Goal: Book appointment/travel/reservation

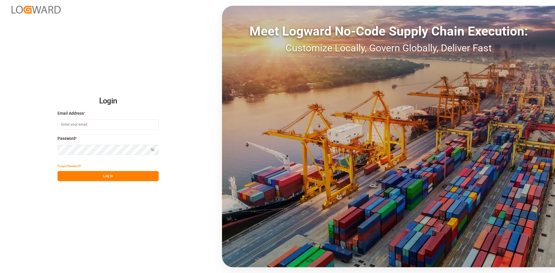
click at [85, 118] on div "Email Address *" at bounding box center [108, 123] width 101 height 25
drag, startPoint x: 86, startPoint y: 126, endPoint x: 89, endPoint y: 124, distance: 3.3
click at [87, 126] on input at bounding box center [108, 124] width 101 height 10
type input "[EMAIL_ADDRESS][DOMAIN_NAME]"
click at [84, 174] on button "Log In" at bounding box center [108, 176] width 101 height 10
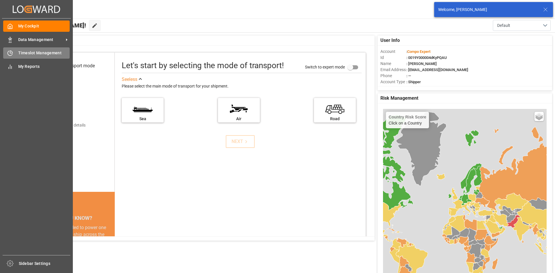
click at [6, 52] on div at bounding box center [8, 53] width 10 height 6
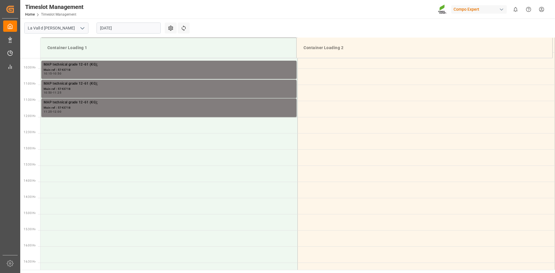
scroll to position [269, 0]
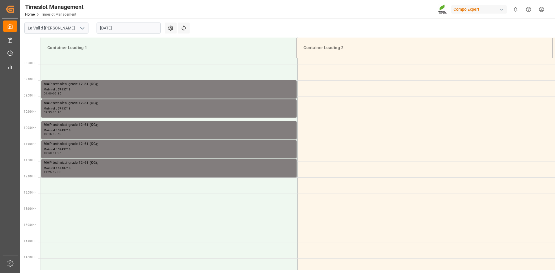
click at [124, 25] on input "[DATE]" at bounding box center [129, 28] width 64 height 11
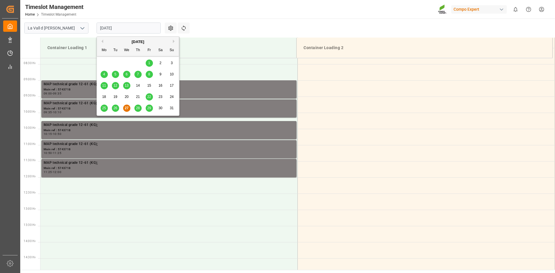
click at [137, 108] on span "28" at bounding box center [138, 108] width 4 height 4
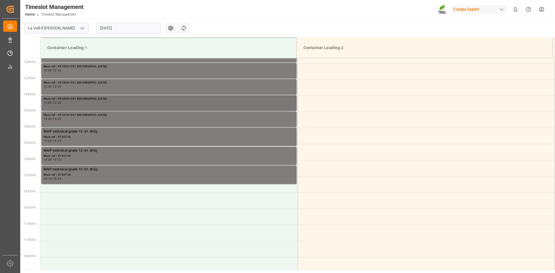
scroll to position [385, 0]
click at [118, 27] on input "[DATE]" at bounding box center [129, 28] width 64 height 11
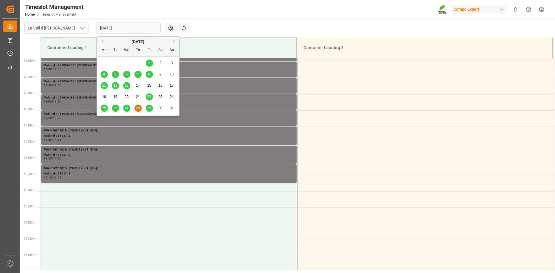
click at [128, 108] on span "27" at bounding box center [127, 108] width 4 height 4
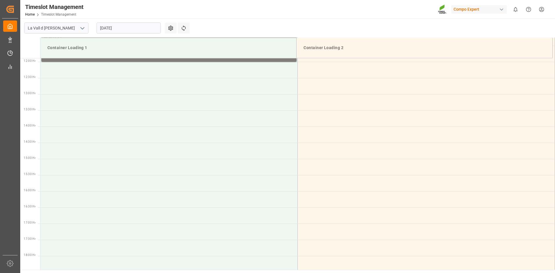
scroll to position [327, 0]
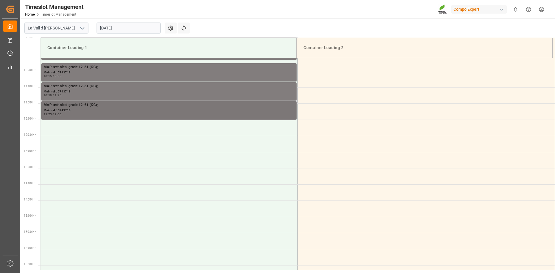
click at [102, 111] on div "Main ref : 5743718" at bounding box center [169, 110] width 251 height 5
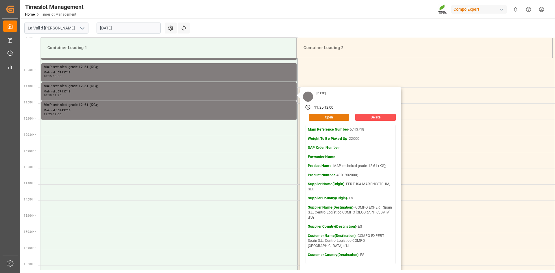
click at [325, 119] on button "Open" at bounding box center [329, 117] width 41 height 7
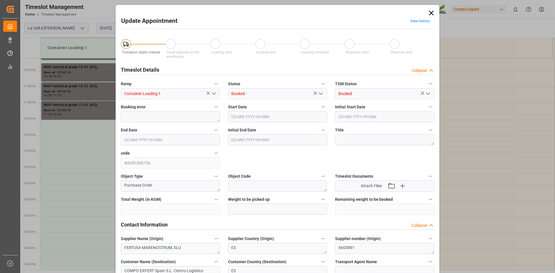
type input "308000"
type input "22000"
type input "0"
type input "[DATE] 11:25"
type input "[DATE] 10:10"
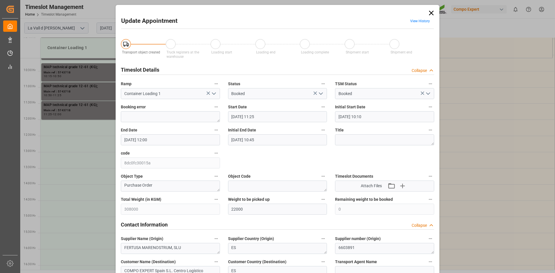
type input "[DATE] 12:00"
type input "[DATE] 10:45"
type input "[DATE] 08:04"
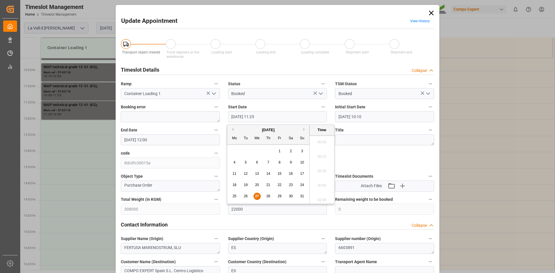
click at [239, 118] on input "[DATE] 11:25" at bounding box center [277, 116] width 99 height 11
click at [268, 196] on span "28" at bounding box center [268, 196] width 4 height 4
click at [325, 171] on li "15:45" at bounding box center [322, 169] width 25 height 14
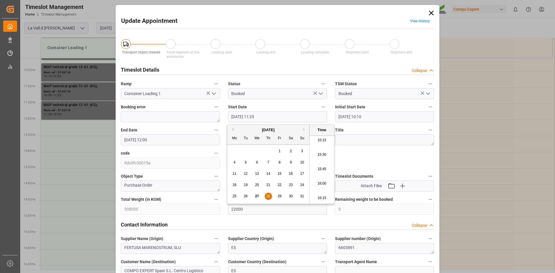
type input "[DATE] 15:45"
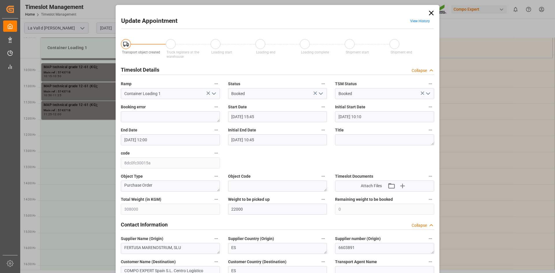
click at [148, 139] on input "[DATE] 12:00" at bounding box center [170, 140] width 99 height 11
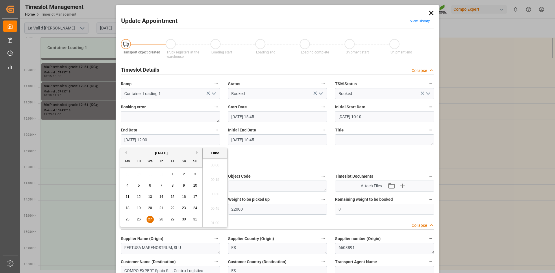
scroll to position [667, 0]
click at [160, 218] on span "28" at bounding box center [161, 220] width 4 height 4
click at [218, 219] on li "16:30" at bounding box center [215, 221] width 25 height 14
type input "[DATE] 16:30"
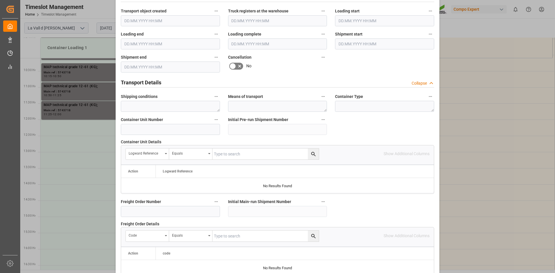
scroll to position [529, 0]
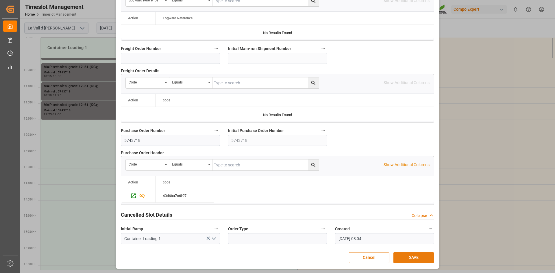
click at [426, 258] on button "SAVE" at bounding box center [414, 258] width 41 height 11
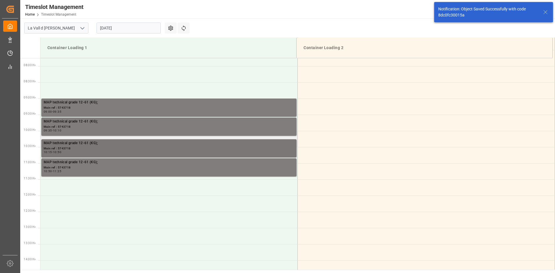
scroll to position [251, 0]
click at [128, 29] on input "[DATE]" at bounding box center [129, 28] width 64 height 11
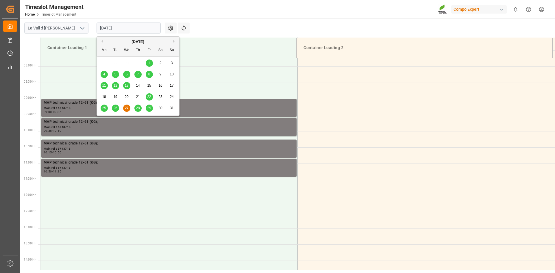
click at [135, 109] on div "28" at bounding box center [138, 108] width 7 height 7
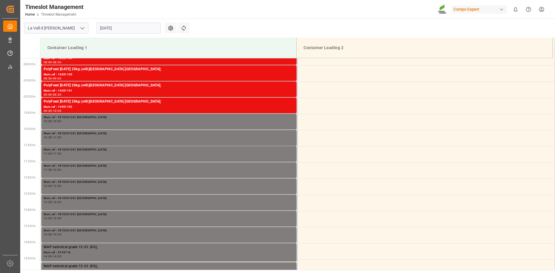
scroll to position [240, 0]
